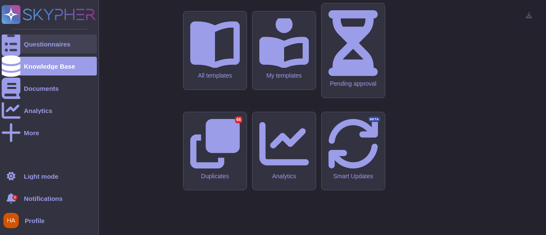
click at [38, 38] on div "Questionnaires" at bounding box center [49, 44] width 95 height 19
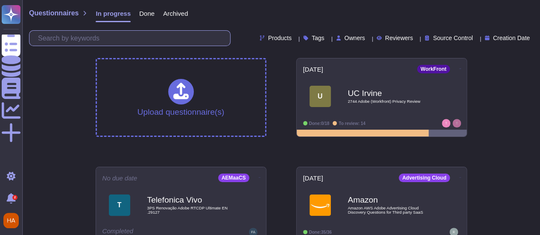
click at [130, 40] on input "text" at bounding box center [132, 38] width 196 height 15
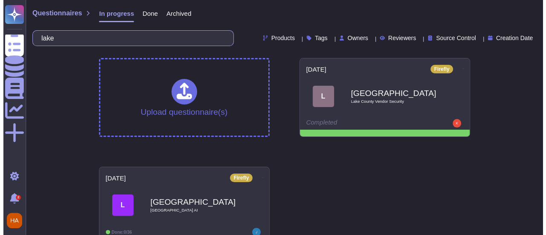
scroll to position [16, 0]
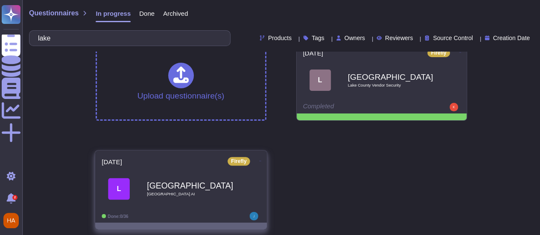
type input "lake"
click at [259, 160] on icon at bounding box center [260, 161] width 2 height 2
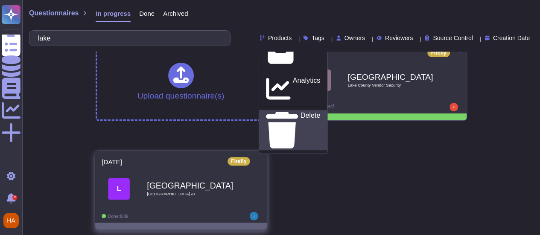
click at [300, 148] on p "Delete" at bounding box center [310, 130] width 20 height 36
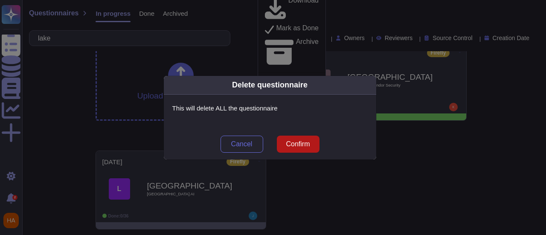
click at [289, 151] on button "Confirm" at bounding box center [298, 144] width 43 height 17
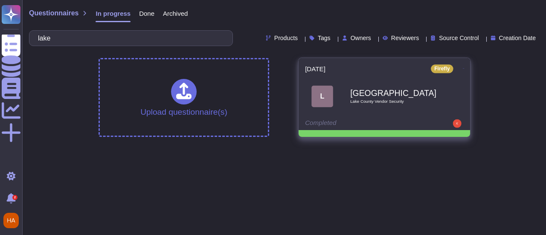
click at [369, 90] on b "[GEOGRAPHIC_DATA]" at bounding box center [393, 93] width 86 height 8
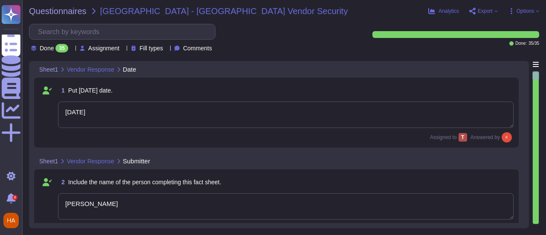
type textarea "[DATE]"
type textarea "[PERSON_NAME]"
type textarea "Adobe"
type textarea "Firefly"
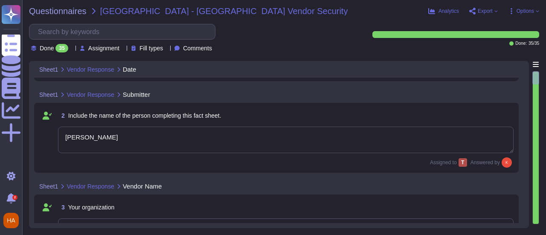
scroll to position [74, 0]
type textarea "Firefly is the new family of creative generative AI models coming to Adobe prod…"
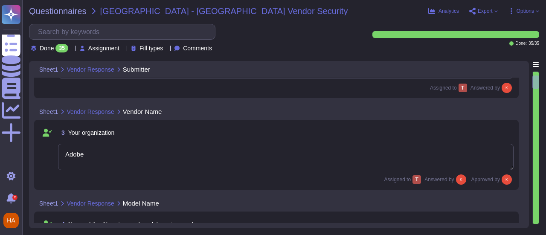
type textarea "With features powered by Firefly in Adobe Photoshop, Adobe Illustrator, and Ado…"
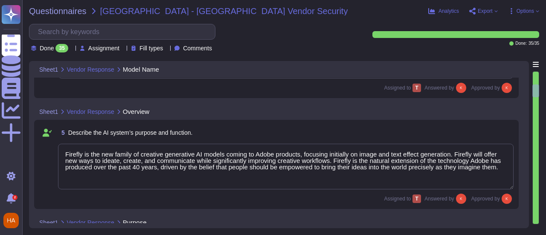
type textarea "Creative Cloud Applications"
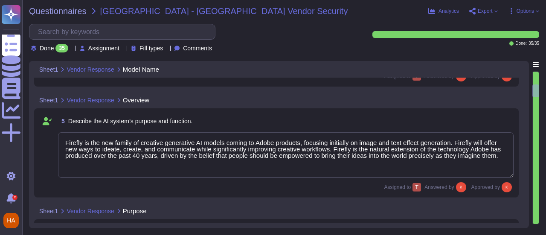
type textarea "The current version of Firefly is designed to be commercially safe. Firefly was…"
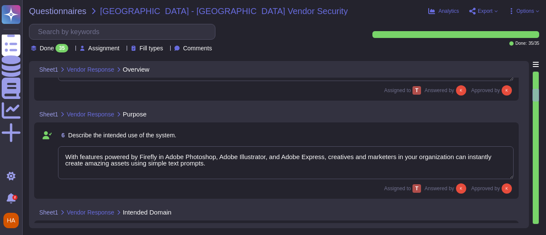
scroll to position [0, 0]
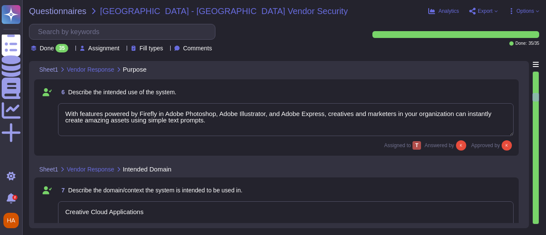
type textarea "Test data is generated manually and through using scripts to generate fake acco…"
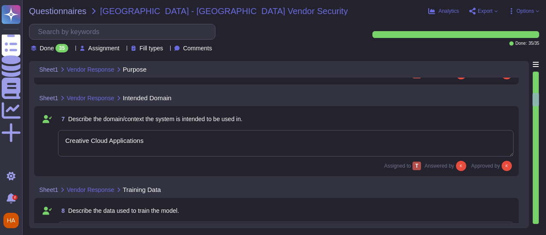
type textarea "Firefly encompasses a suite of features that are powered by a family of PSDMs (…"
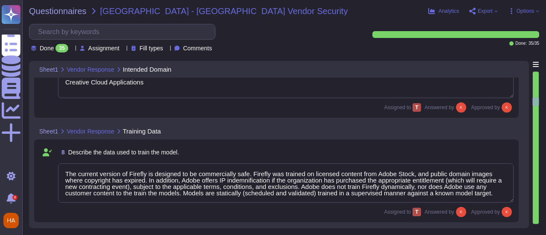
scroll to position [588, 0]
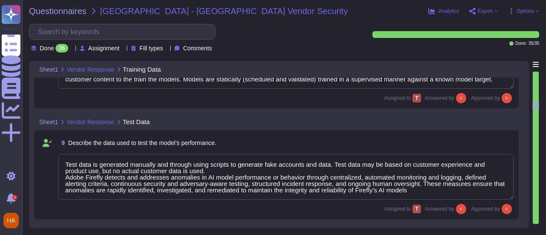
type textarea "Loremips dolors amet co adipisci elitsed do EIU (Tempori Utlabore Etdolorema) a…"
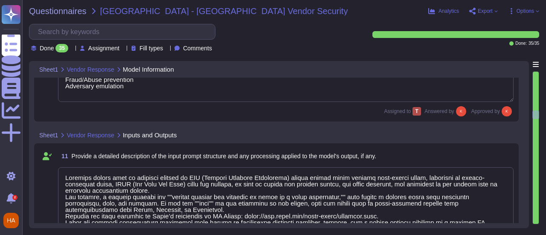
type textarea "Model performance is dependent on individual creative choices and therefore not…"
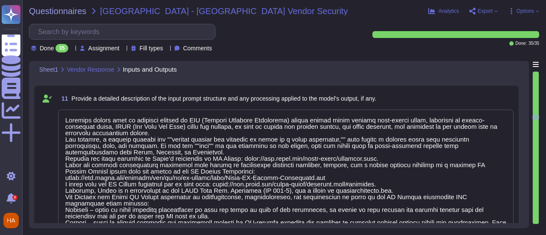
type textarea "Loremip Dolorsita: Conse®, ADI, el SED doeiusmod temp 56-inc utlabor Etdolorem …"
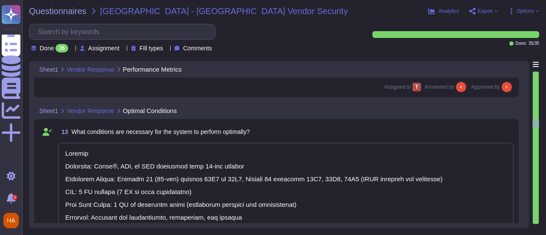
type textarea "If a system does not meet the minimum specified then it should be expected that…"
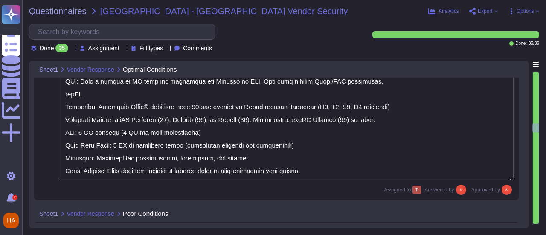
type textarea "Our solution includes proactive bias detection and mitigation tools. We monitor…"
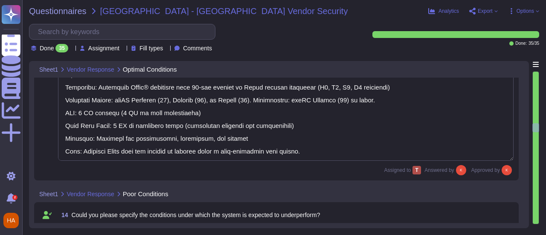
type textarea "You may create a free account at [DOMAIN_NAME] and test generative text to imag…"
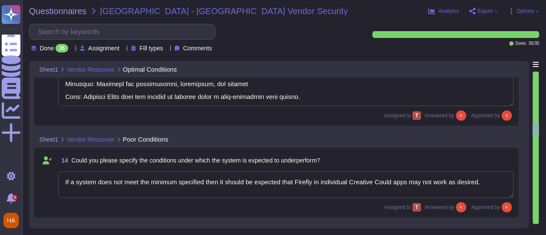
type textarea "Model updates are communicated through product announcements. Model updates to …"
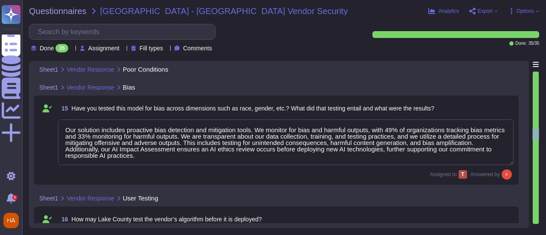
type textarea "Yes"
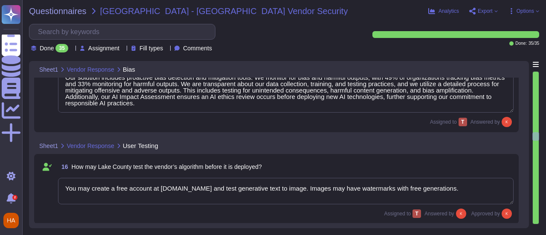
type textarea "Firefly undergoes quarterly compliance reviews as part of its release and plann…"
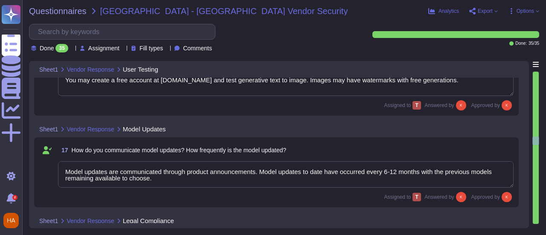
type textarea "Lorem ipsumdo s ametconsectet adipisci el seddoeiu temporinc utlab et doloremag…"
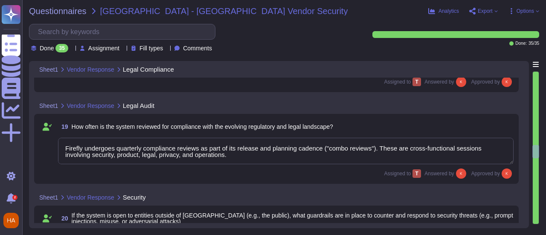
type textarea "Adobe has an established Enterprise-wide Risk Management process used by manage…"
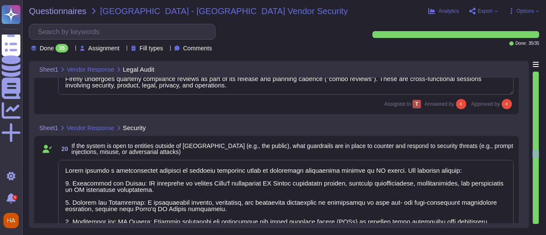
scroll to position [0, 0]
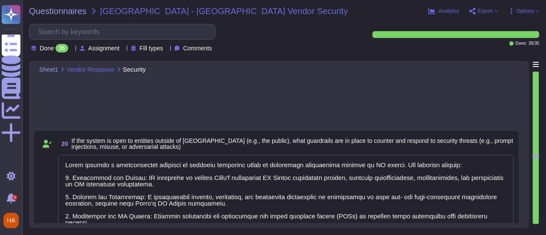
type textarea "The must log in using their Adobe ID or Federated login"
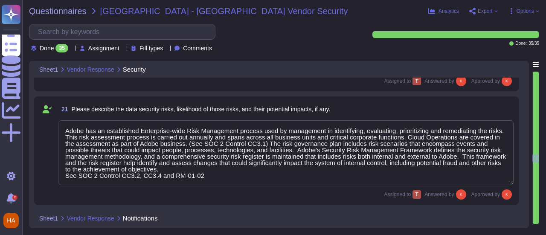
type textarea "Adobe conducts penetration testing annually, which includes both network and ap…"
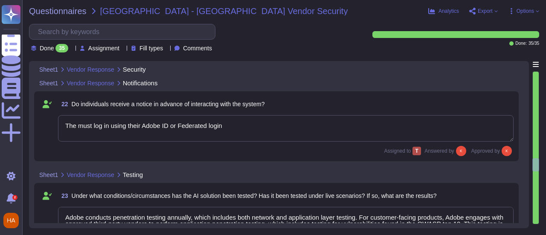
type textarea "Adobe doesn't allow onsite audits by default. Independent security tests are sc…"
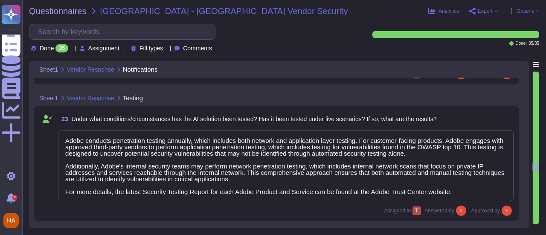
type textarea "The current version of Firefly is designed to be commercially safe. Firefly was…"
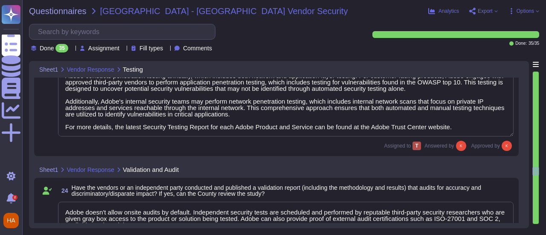
type textarea "“Accuracy Risk,” as currently defined, is more a risk of LLMs which generate te…"
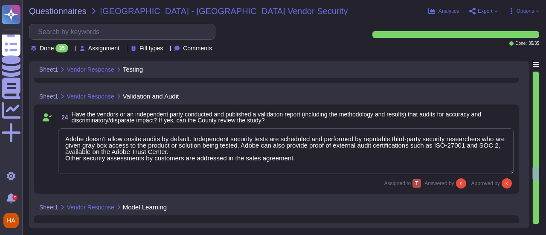
type textarea "Our solution includes proactive bias detection and mitigation tools. We monitor…"
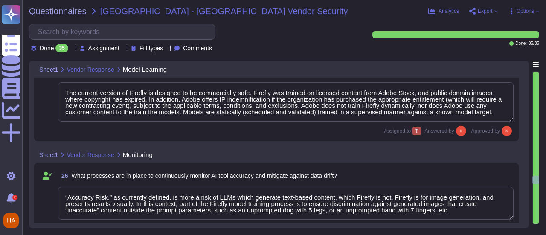
type textarea "Firefly has a built-in feedback mechanism so that users can report if a feature…"
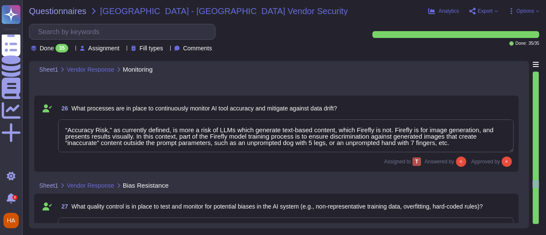
scroll to position [2917, 0]
type textarea "No"
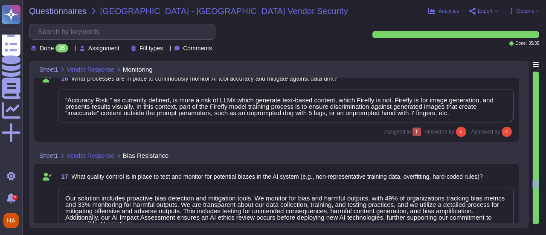
type textarea "Firefly is for image/sound generation, and presents results visually and audibl…"
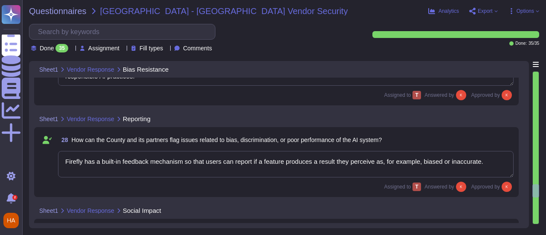
scroll to position [3061, 0]
type textarea "Adobe prohibits Sensitive Personal Data. Depending on the customer, what they h…"
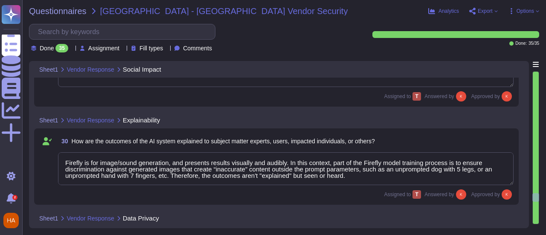
scroll to position [3233, 0]
type textarea "N/A"
type textarea "As part of Adobe's privacy by design philosophy, Adobe undertakes Privacy Impac…"
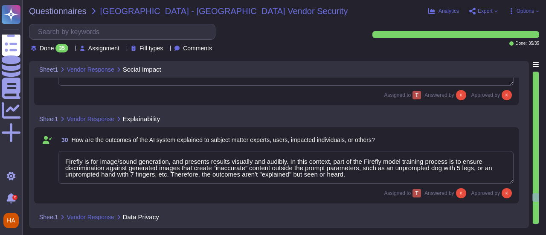
scroll to position [0, 0]
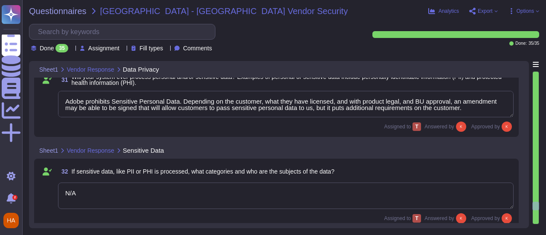
type textarea "Adobe retains customer data in accordance with the customer’s Enterprise Term L…"
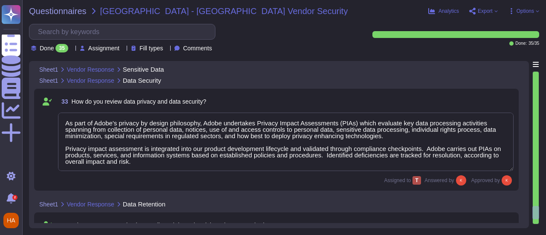
type textarea "No, Adobe Firefly does not capture or intentionally record unintended bystander…"
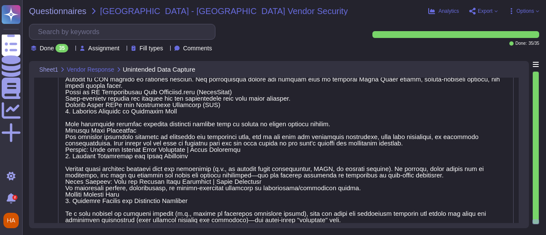
scroll to position [3967, 0]
